Goal: Find specific page/section: Find specific page/section

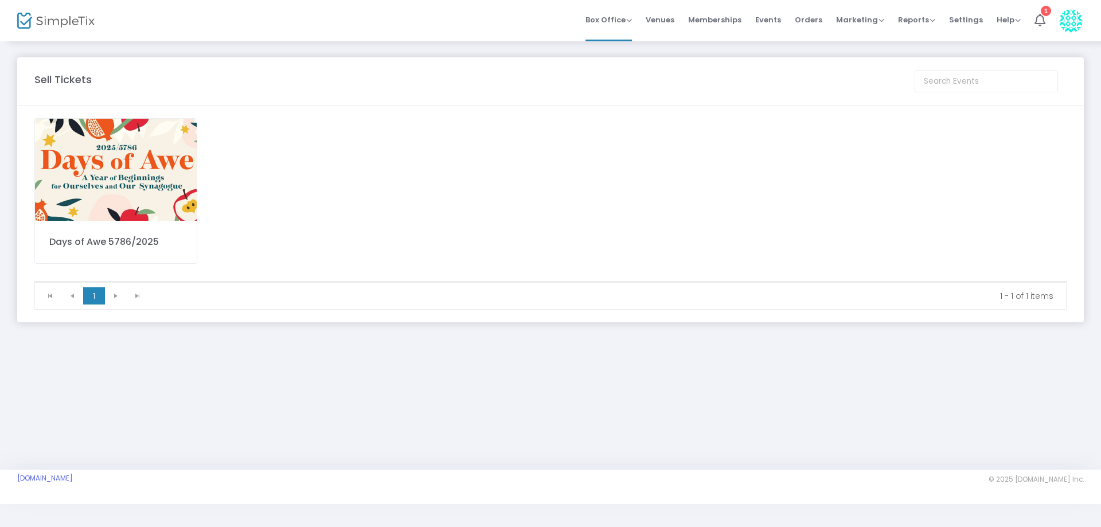
click at [155, 225] on div "Days of Awe 5786/2025" at bounding box center [115, 191] width 163 height 146
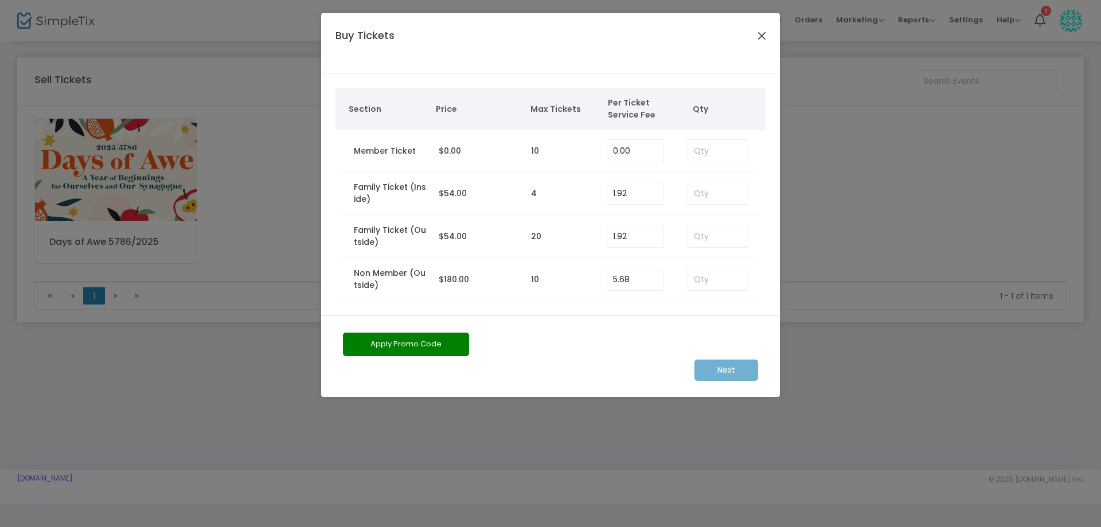
click at [768, 35] on button "Close" at bounding box center [762, 35] width 15 height 15
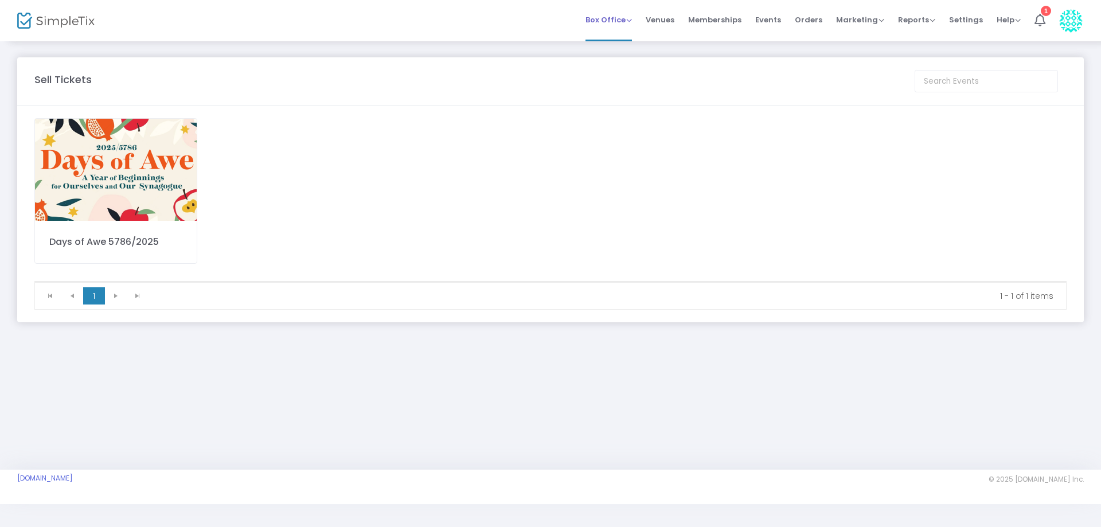
click at [618, 15] on span "Box Office" at bounding box center [608, 19] width 46 height 11
click at [639, 42] on li "Sell Tickets" at bounding box center [626, 39] width 82 height 22
click at [154, 194] on img at bounding box center [116, 170] width 162 height 102
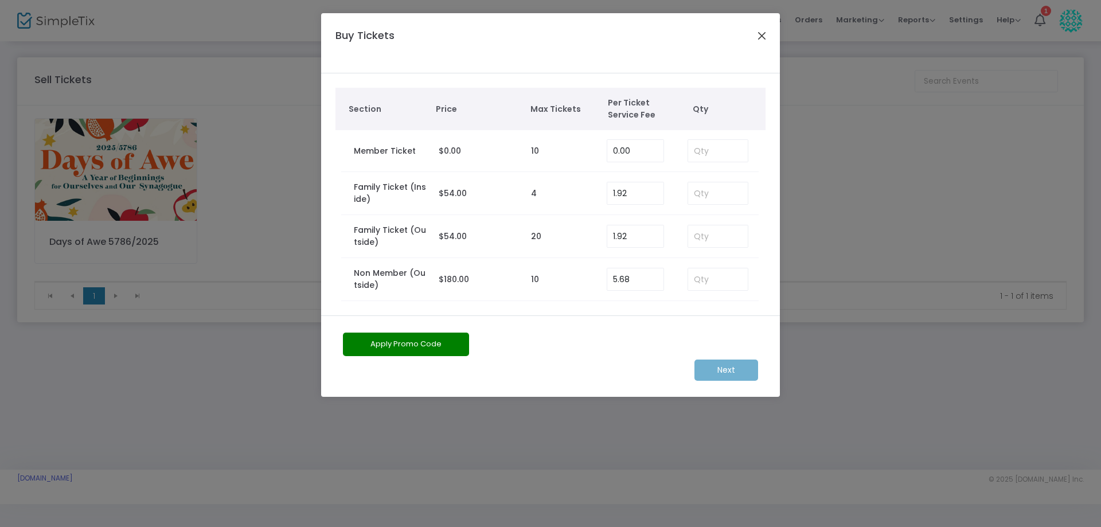
click at [762, 36] on button "Close" at bounding box center [762, 35] width 15 height 15
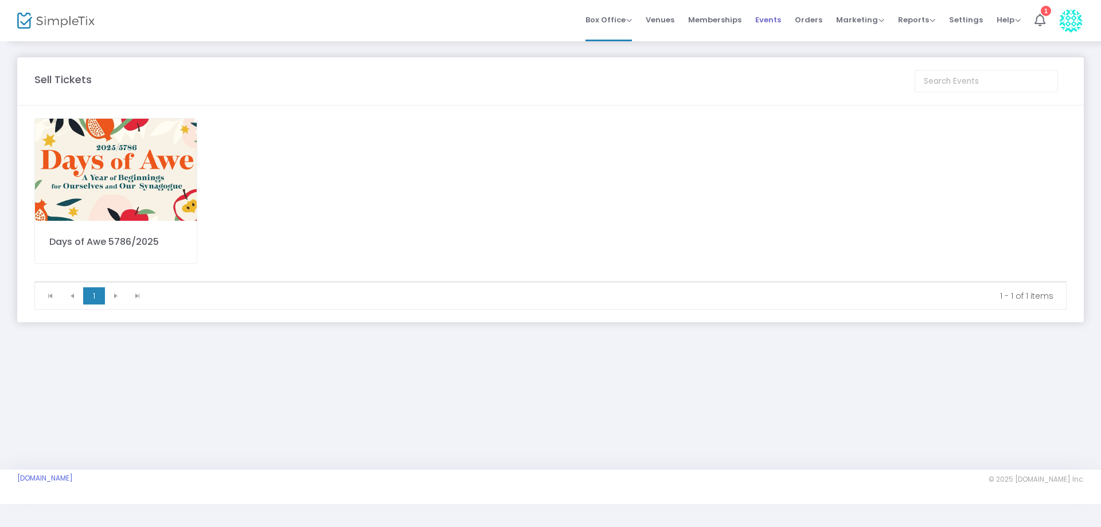
click at [771, 21] on span "Events" at bounding box center [768, 19] width 26 height 29
